Goal: Check status: Check status

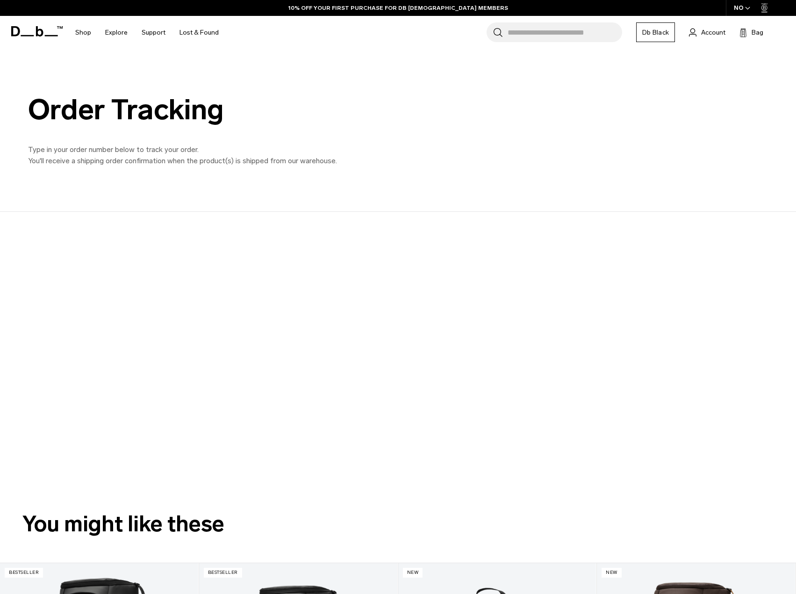
drag, startPoint x: 384, startPoint y: 253, endPoint x: 334, endPoint y: 230, distance: 54.8
click at [330, 228] on div at bounding box center [390, 348] width 796 height 273
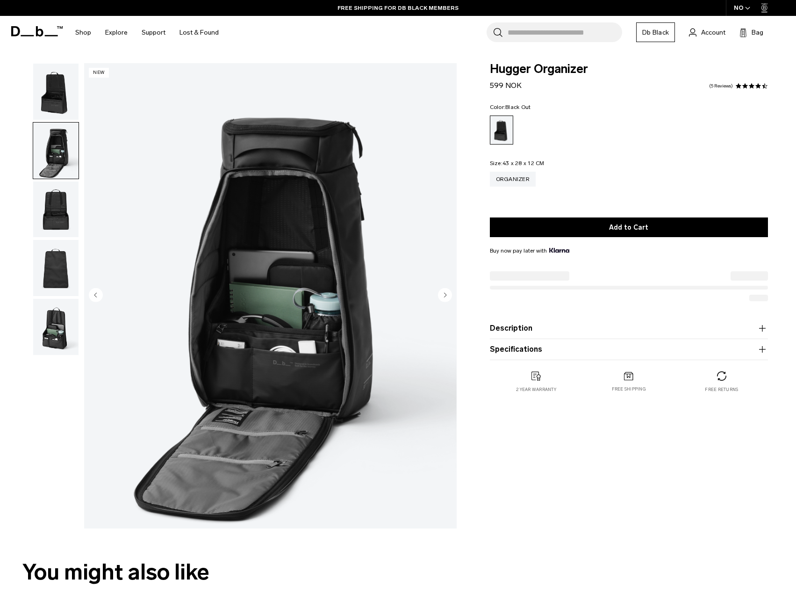
click at [58, 209] on img "button" at bounding box center [55, 209] width 45 height 56
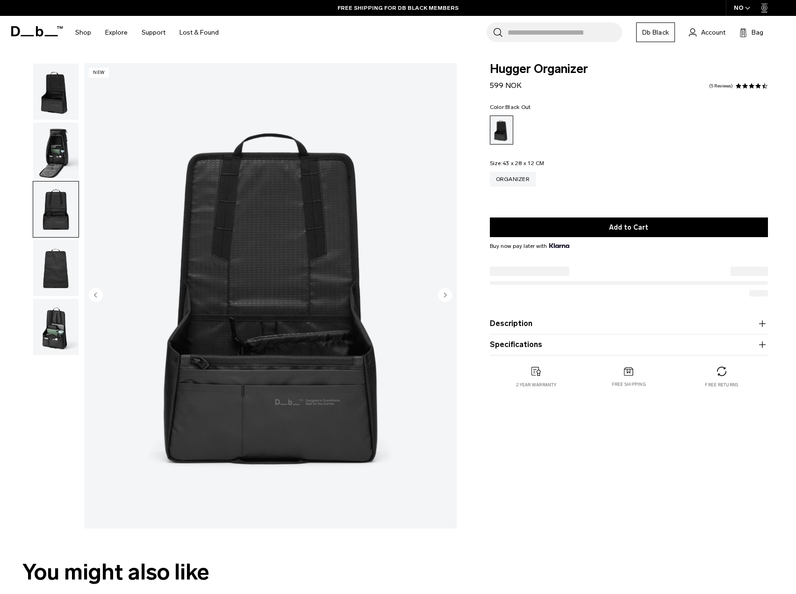
click at [61, 256] on img "button" at bounding box center [55, 268] width 45 height 56
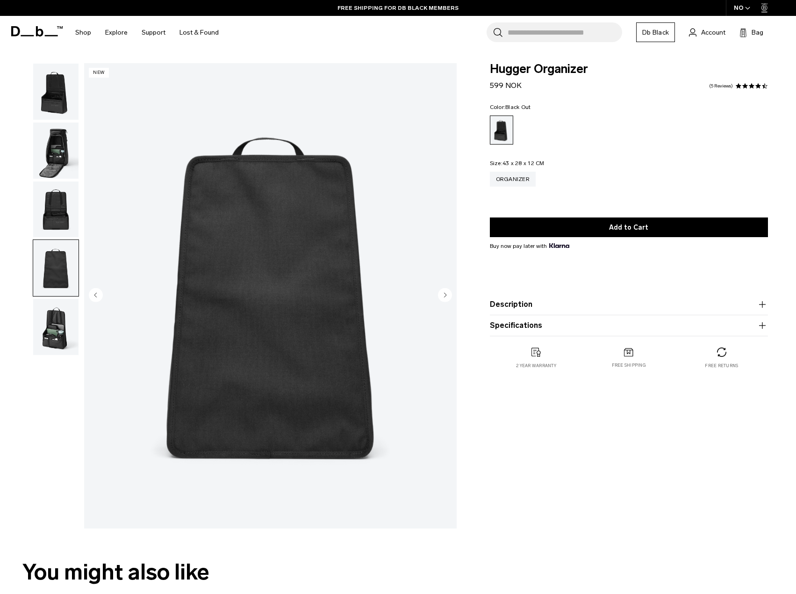
click at [61, 338] on img "button" at bounding box center [55, 327] width 45 height 56
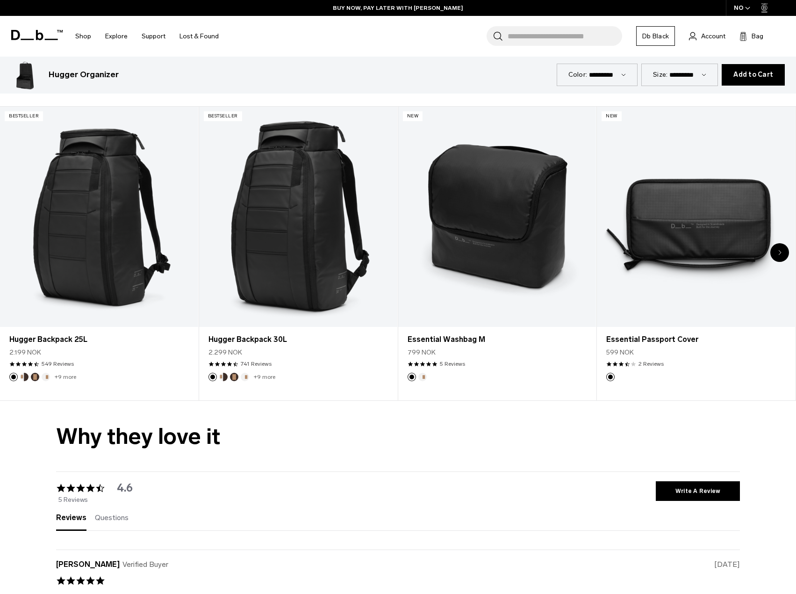
scroll to position [2113, 0]
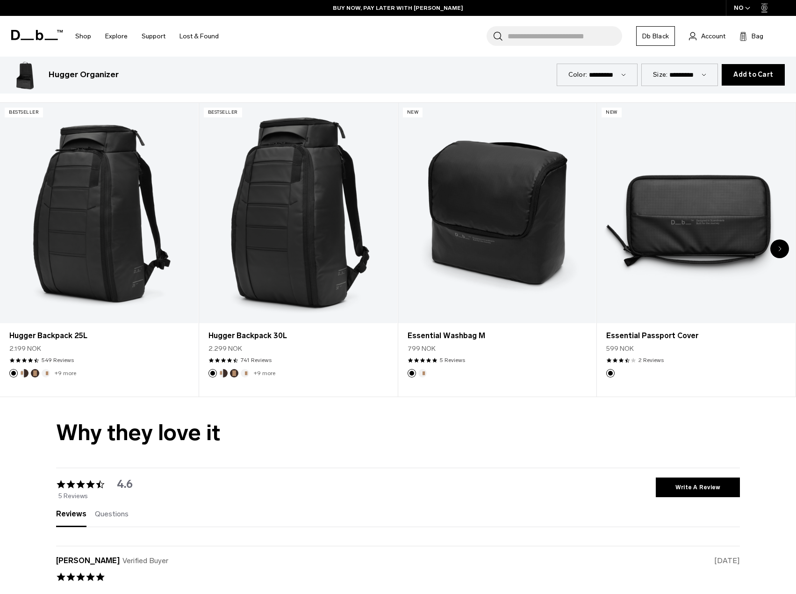
click at [781, 246] on icon "Next slide" at bounding box center [779, 249] width 3 height 6
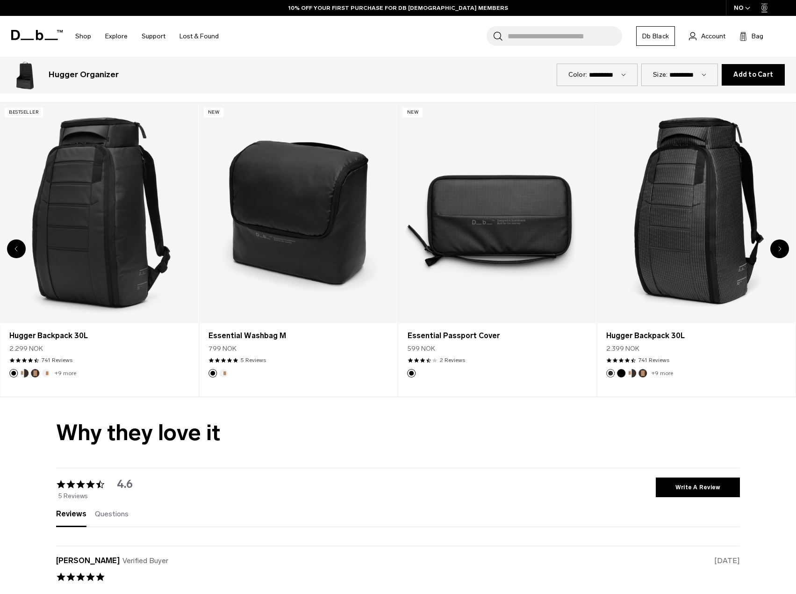
click at [781, 246] on icon "Next slide" at bounding box center [779, 249] width 3 height 6
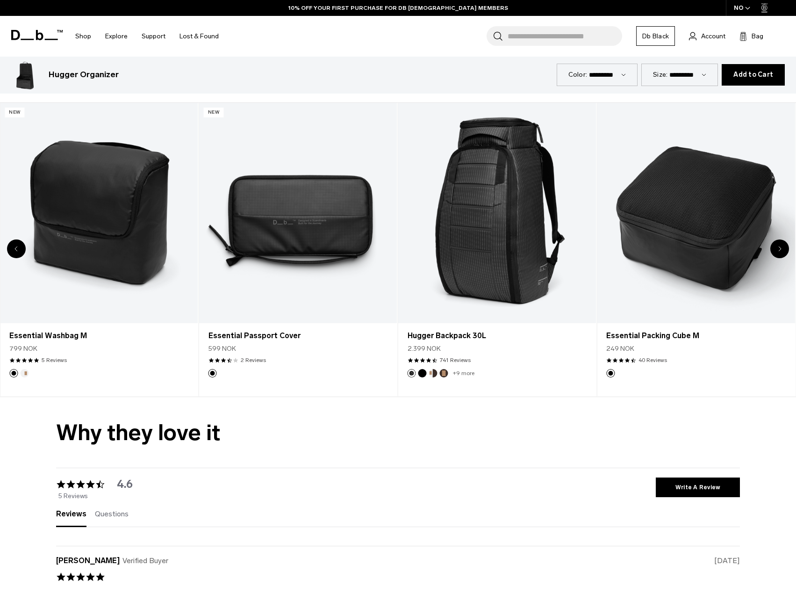
click at [781, 246] on icon "Next slide" at bounding box center [779, 249] width 3 height 6
